Goal: Navigation & Orientation: Find specific page/section

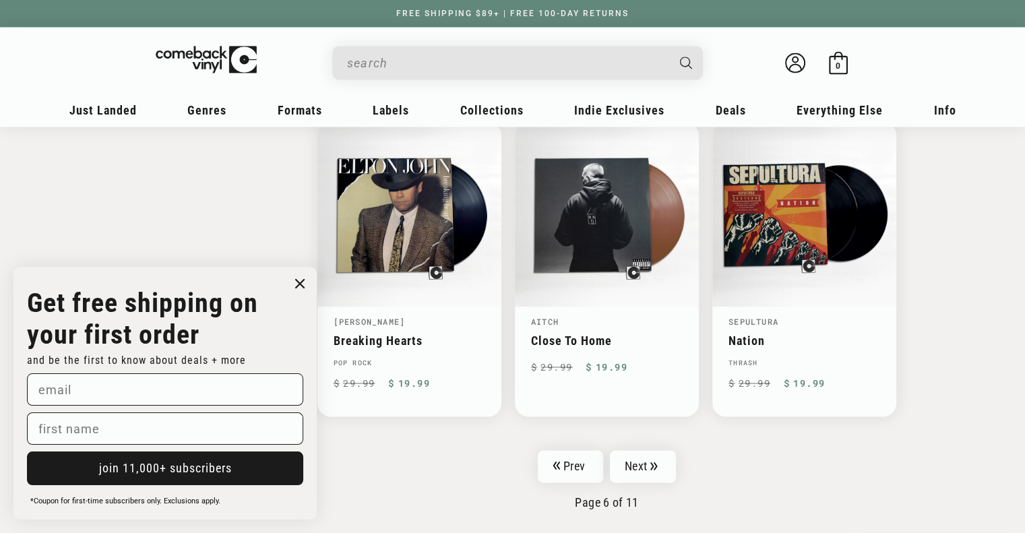
scroll to position [2064, 0]
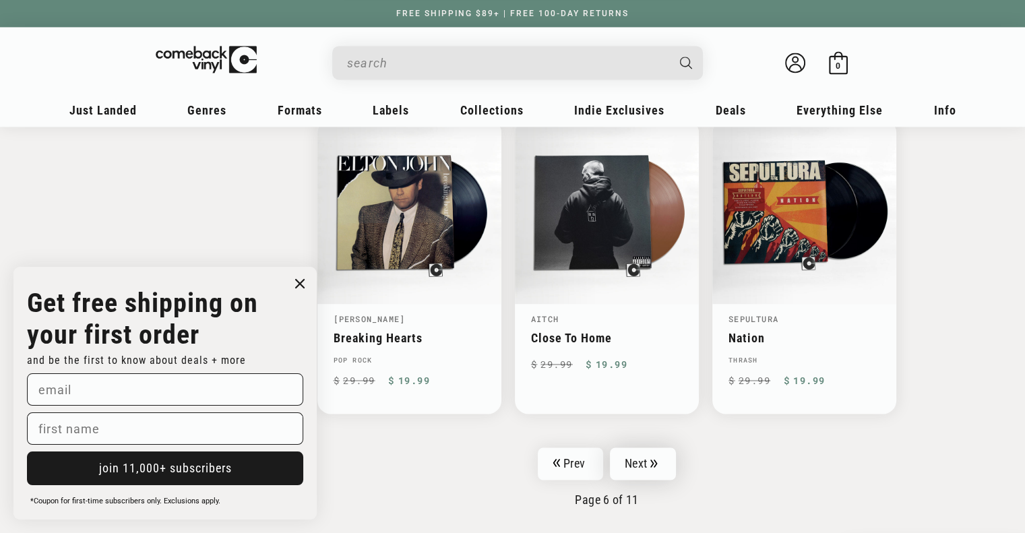
click at [641, 460] on link "Next" at bounding box center [643, 463] width 66 height 32
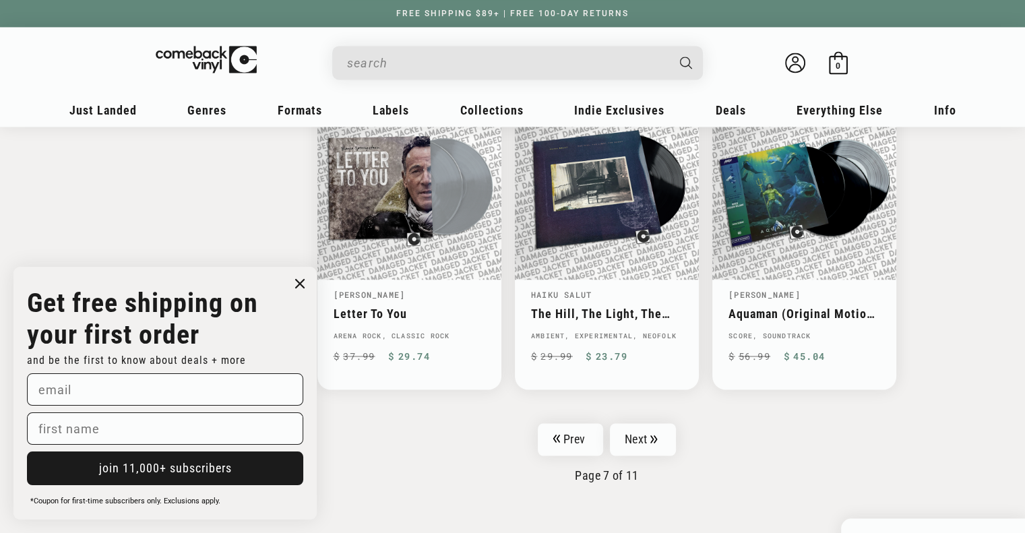
scroll to position [2173, 0]
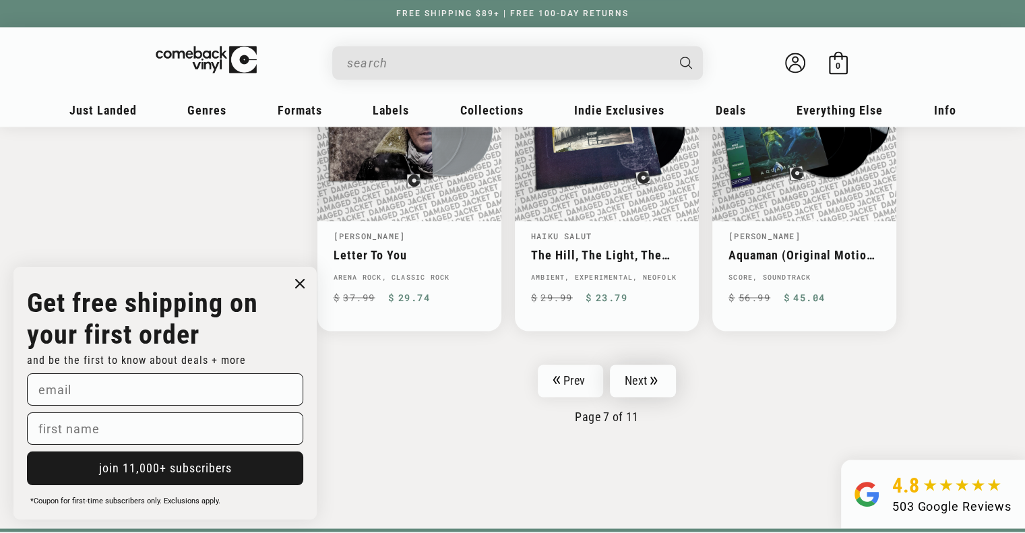
click at [656, 377] on icon "Pagination" at bounding box center [653, 380] width 7 height 9
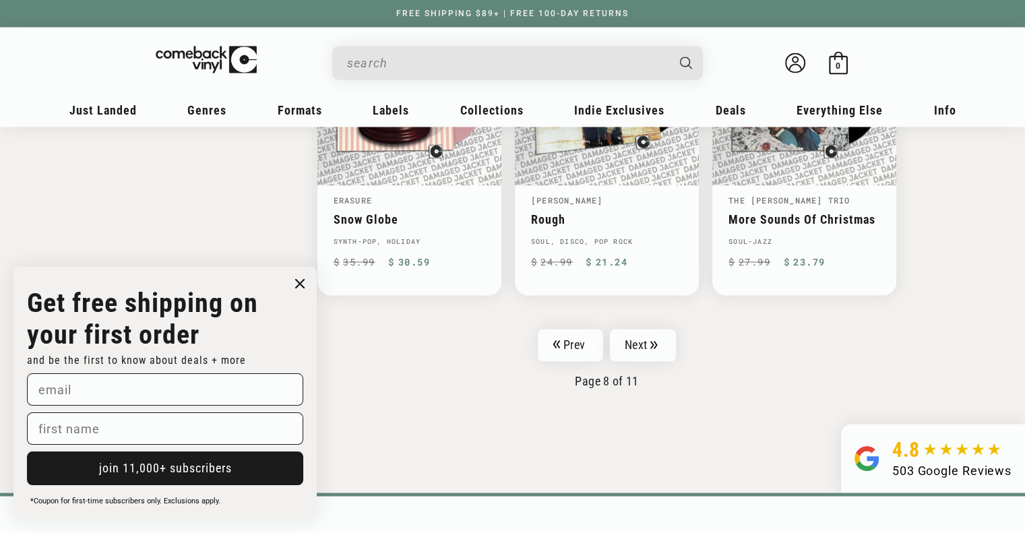
scroll to position [2256, 0]
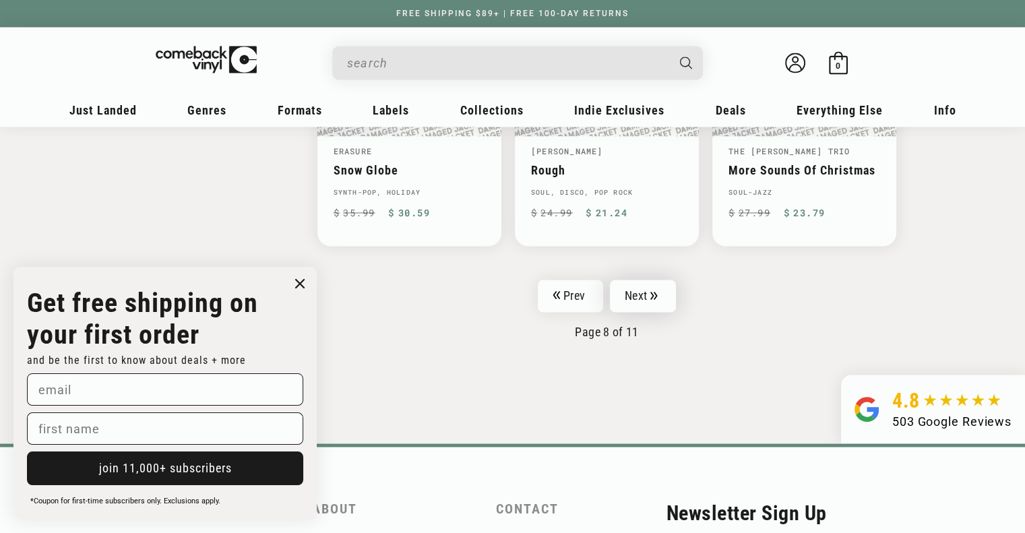
click at [648, 292] on link "Next" at bounding box center [643, 296] width 66 height 32
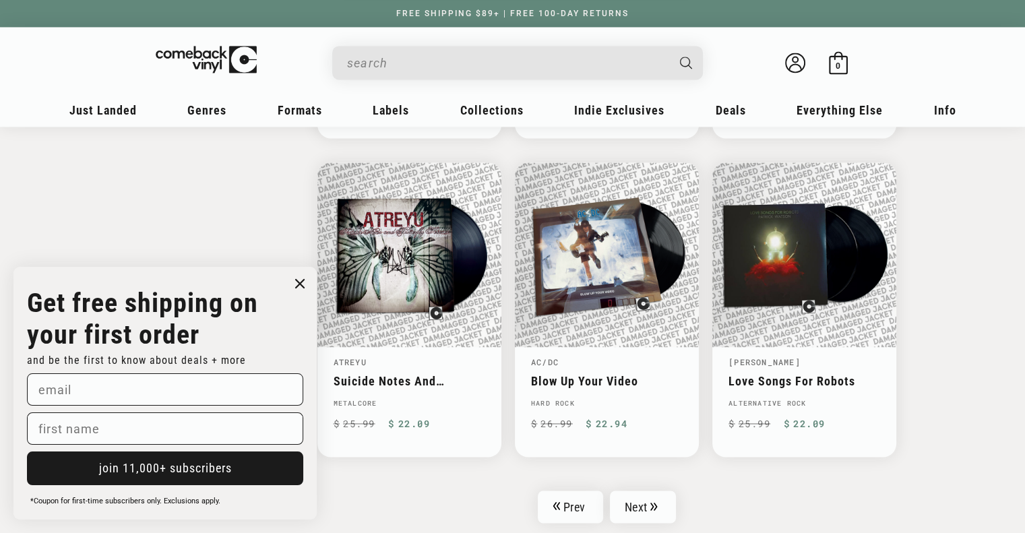
scroll to position [2129, 0]
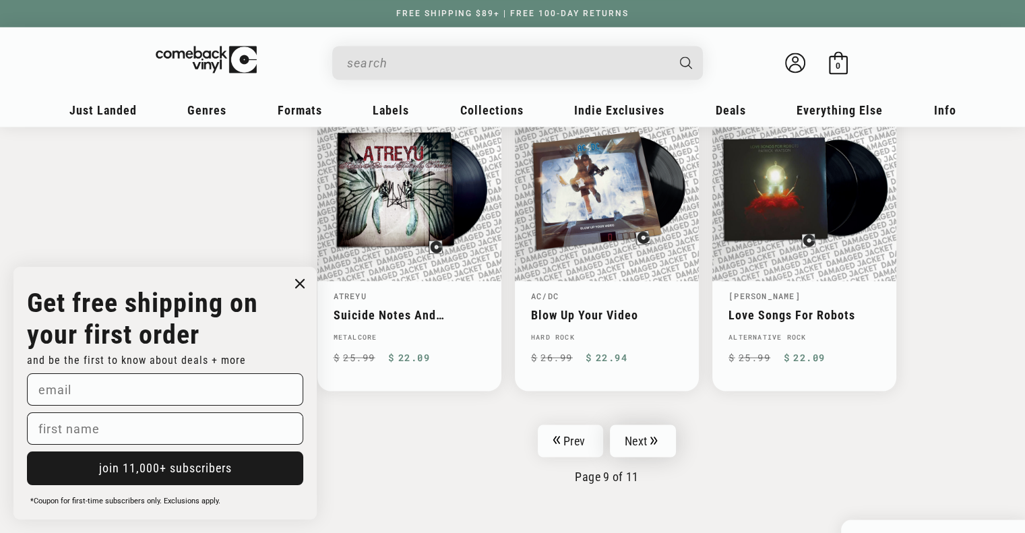
click at [652, 436] on icon "Pagination" at bounding box center [653, 440] width 7 height 9
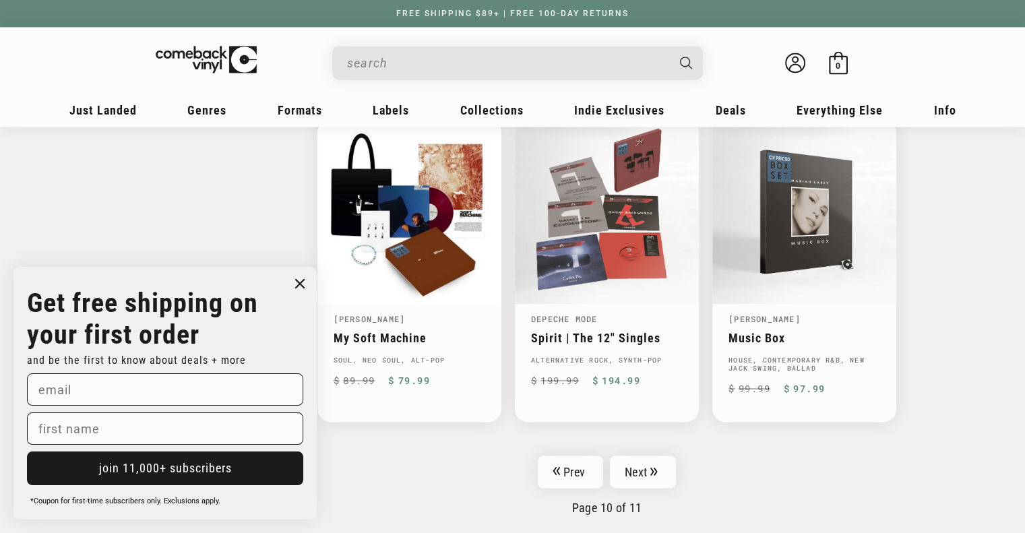
scroll to position [2118, 0]
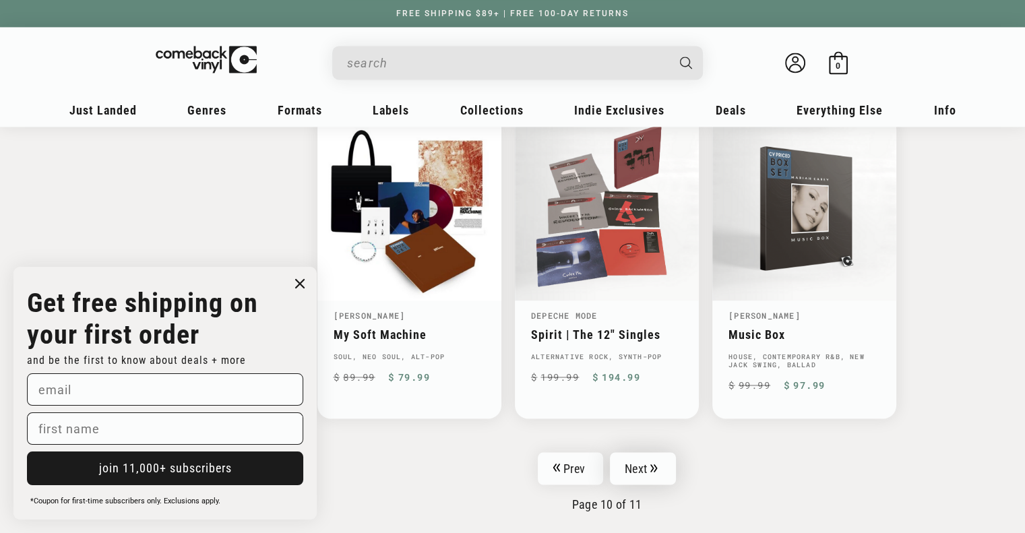
click at [651, 457] on link "Next" at bounding box center [643, 468] width 66 height 32
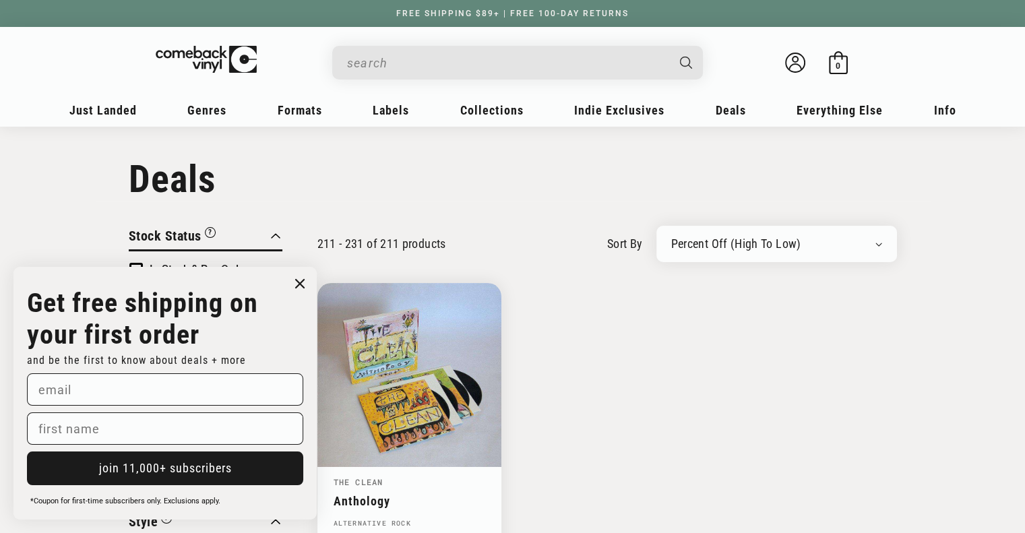
click at [442, 57] on input "When autocomplete results are available use up and down arrows to review and en…" at bounding box center [506, 63] width 319 height 28
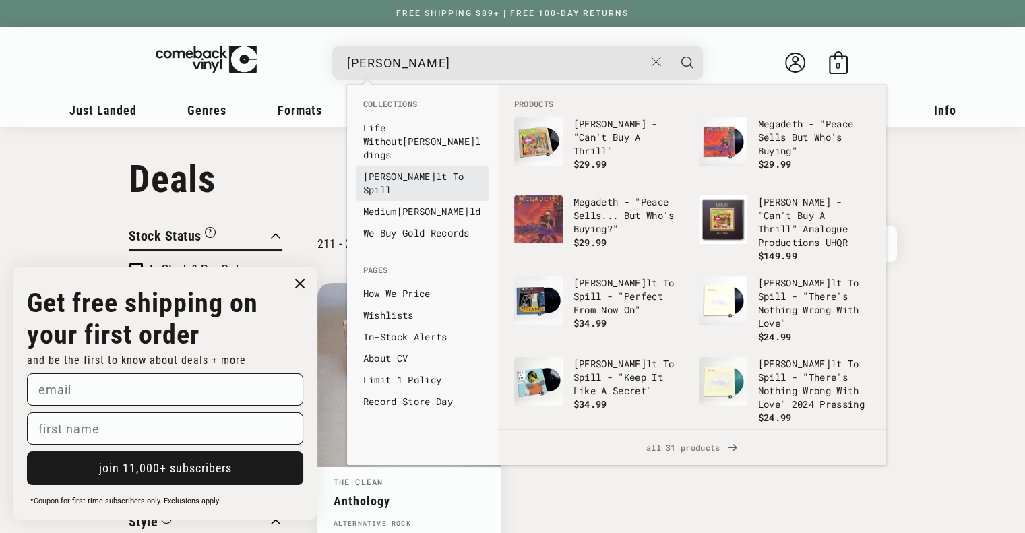
type input "bui"
click at [385, 170] on link "Bui lt To Spill" at bounding box center [422, 183] width 119 height 27
